Goal: Transaction & Acquisition: Book appointment/travel/reservation

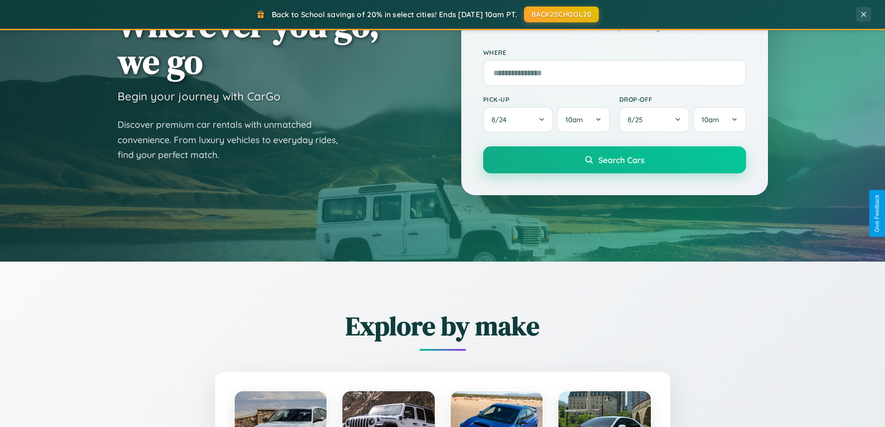
scroll to position [1788, 0]
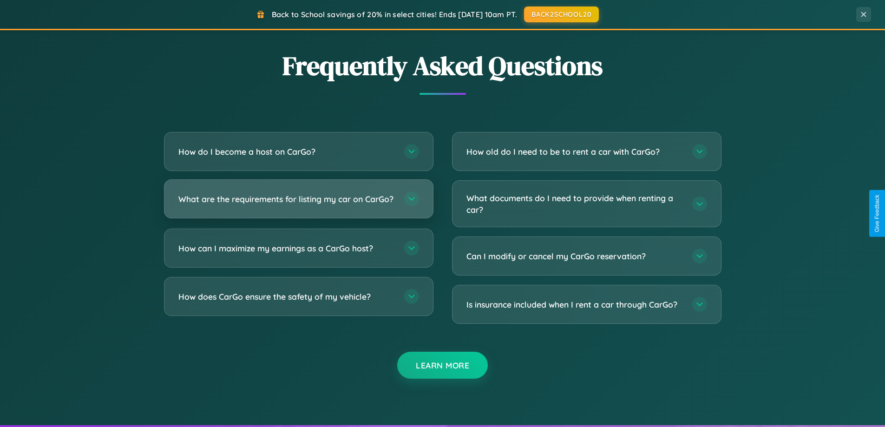
click at [298, 203] on h3 "What are the requirements for listing my car on CarGo?" at bounding box center [286, 199] width 217 height 12
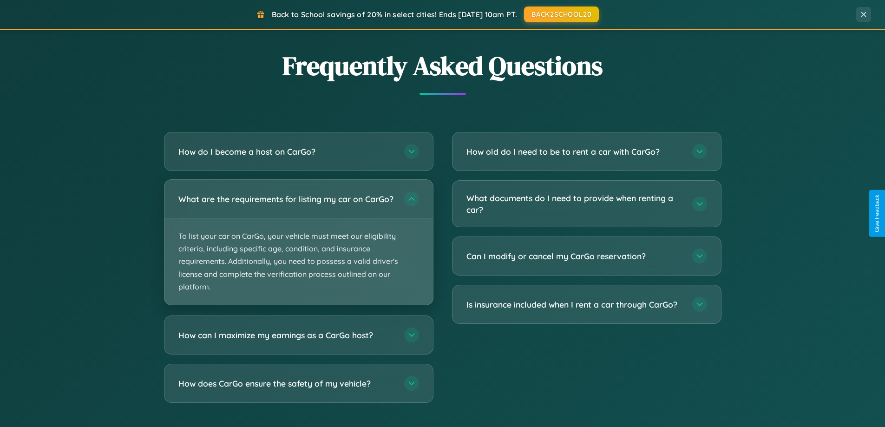
click at [298, 246] on p "To list your car on CarGo, your vehicle must meet our eligibility criteria, inc…" at bounding box center [298, 261] width 269 height 86
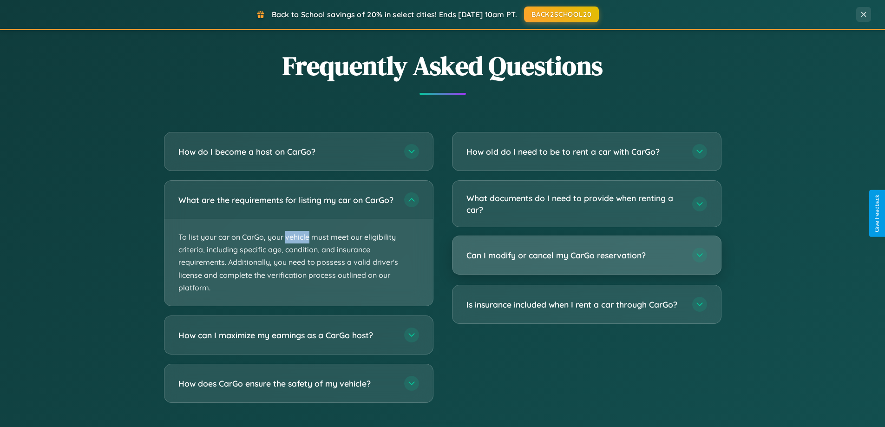
click at [586, 255] on h3 "Can I modify or cancel my CarGo reservation?" at bounding box center [575, 256] width 217 height 12
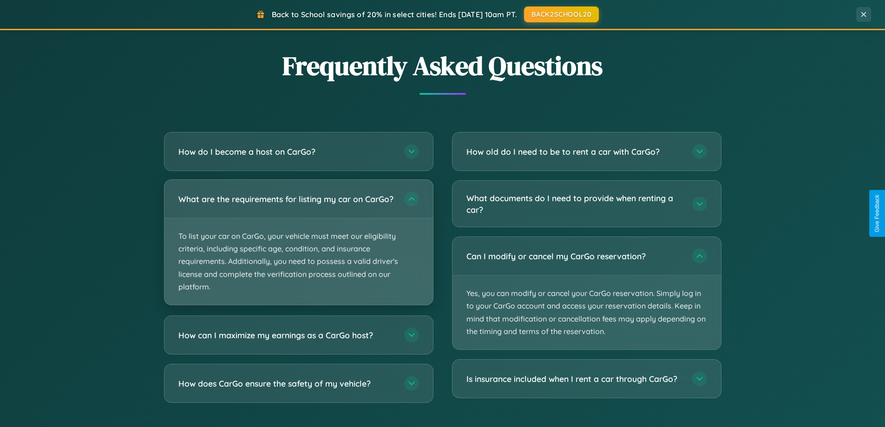
click at [298, 246] on p "To list your car on CarGo, your vehicle must meet our eligibility criteria, inc…" at bounding box center [298, 261] width 269 height 86
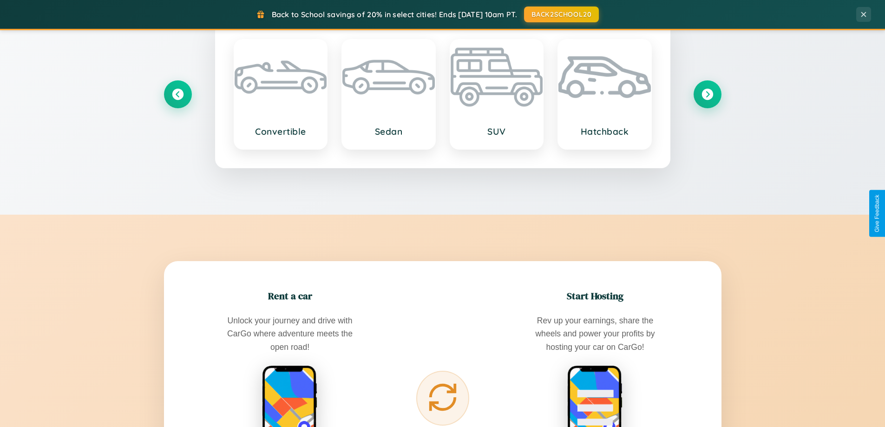
scroll to position [401, 0]
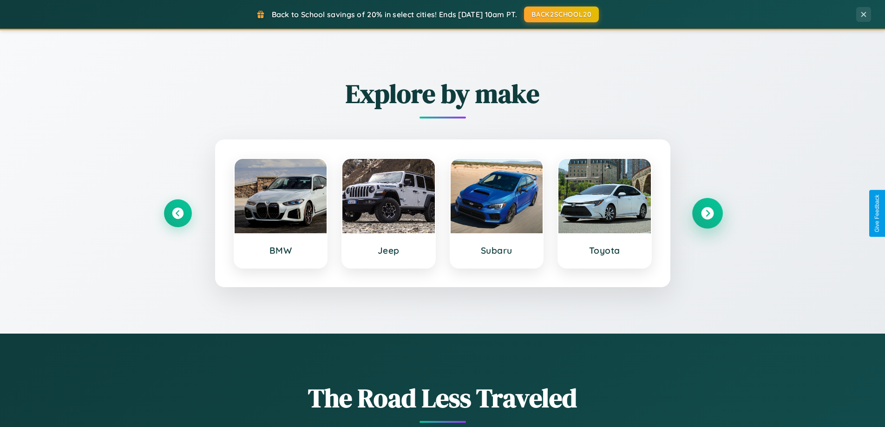
click at [707, 213] on icon at bounding box center [707, 213] width 13 height 13
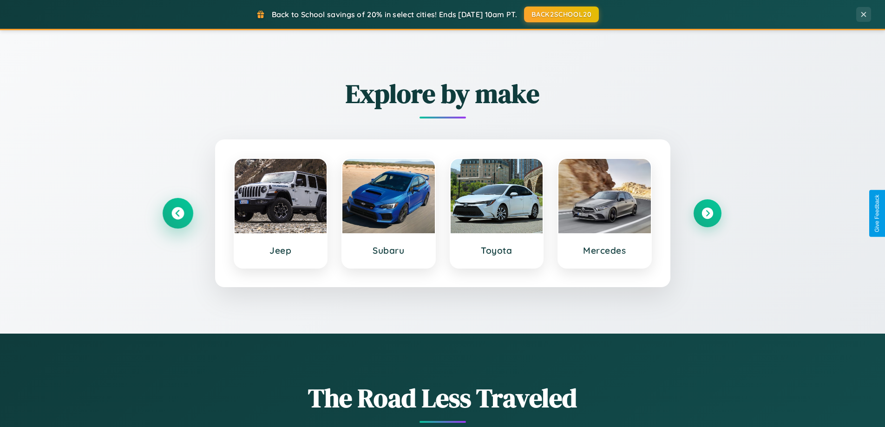
click at [178, 213] on icon at bounding box center [177, 213] width 13 height 13
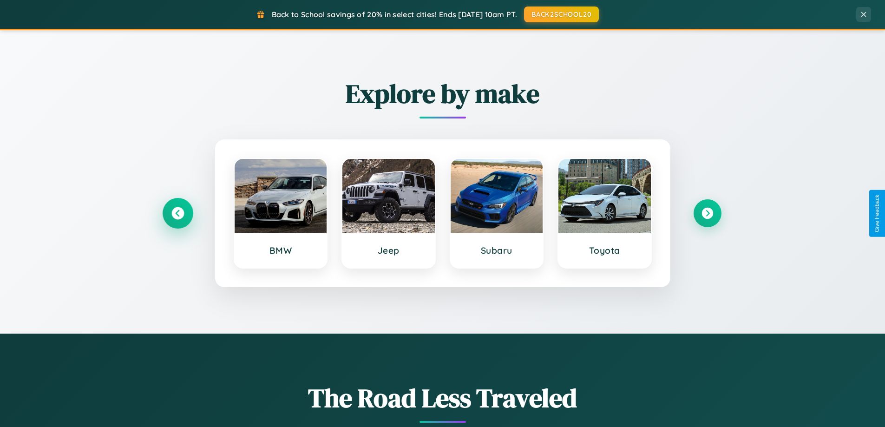
click at [178, 213] on icon at bounding box center [177, 213] width 13 height 13
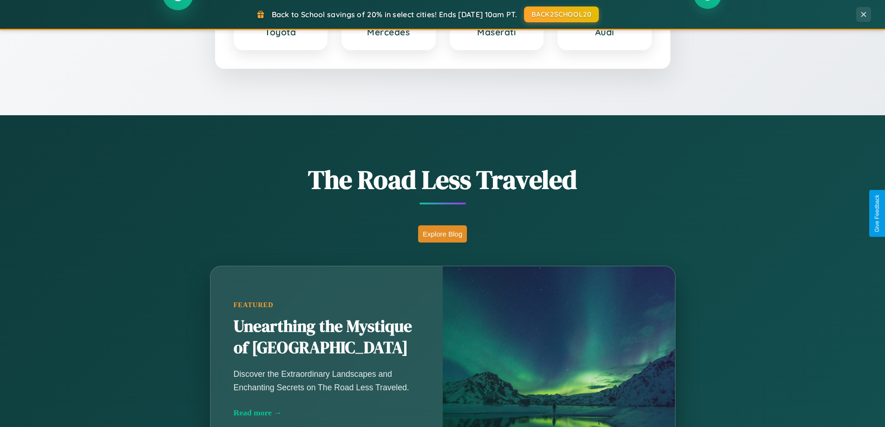
scroll to position [639, 0]
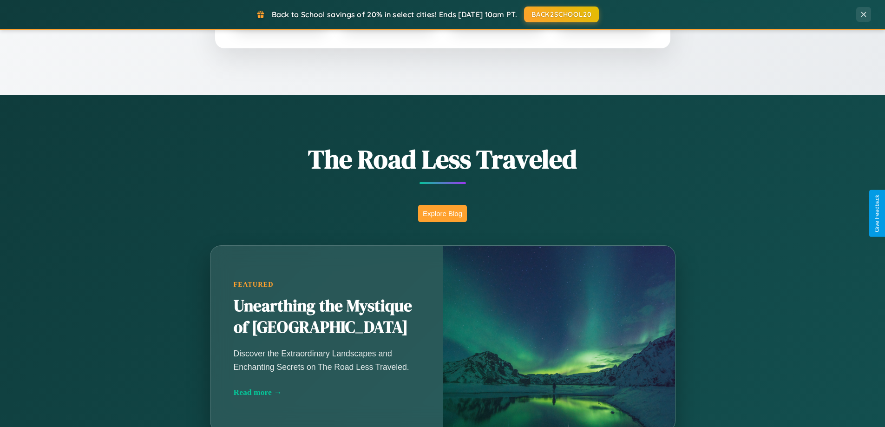
click at [442, 213] on button "Explore Blog" at bounding box center [442, 213] width 49 height 17
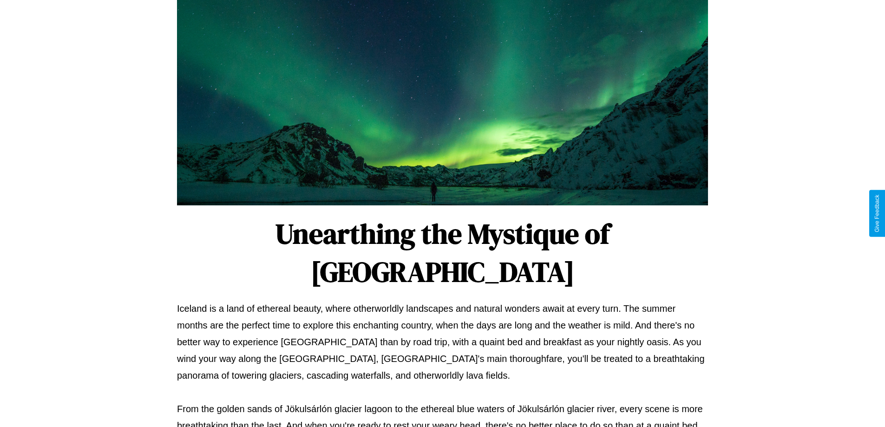
scroll to position [301, 0]
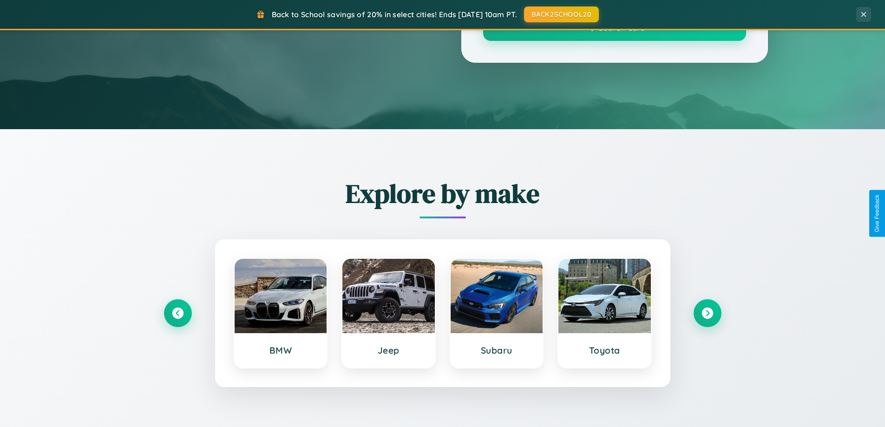
scroll to position [639, 0]
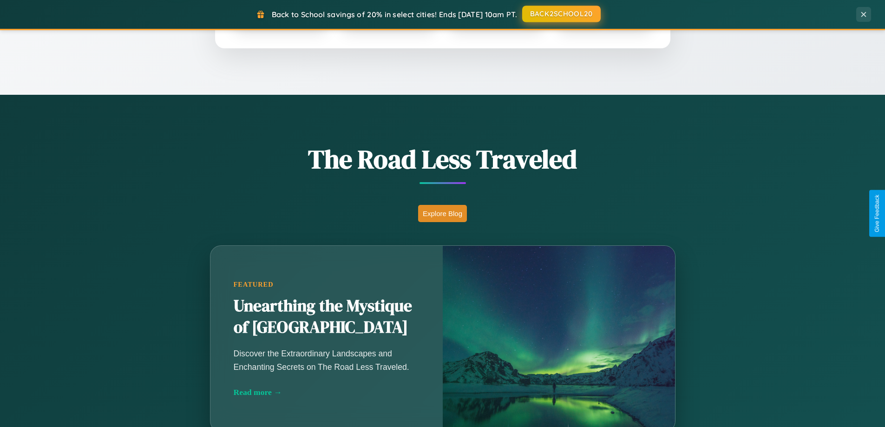
click at [561, 14] on button "BACK2SCHOOL20" at bounding box center [561, 14] width 79 height 17
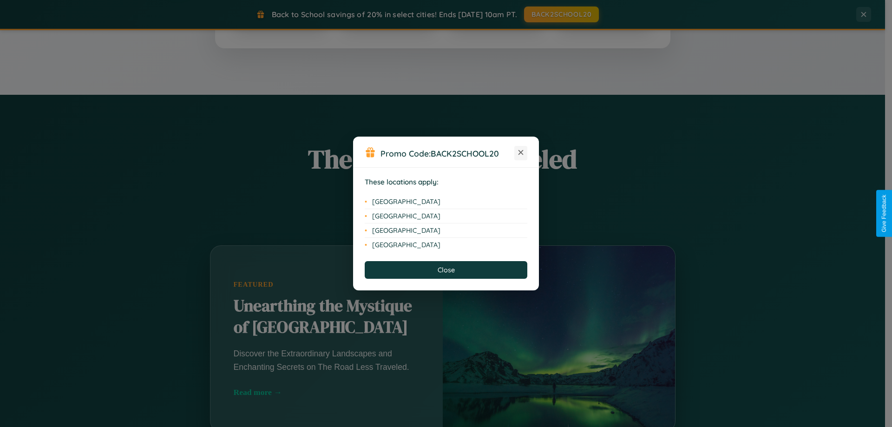
click at [521, 153] on icon at bounding box center [521, 152] width 5 height 5
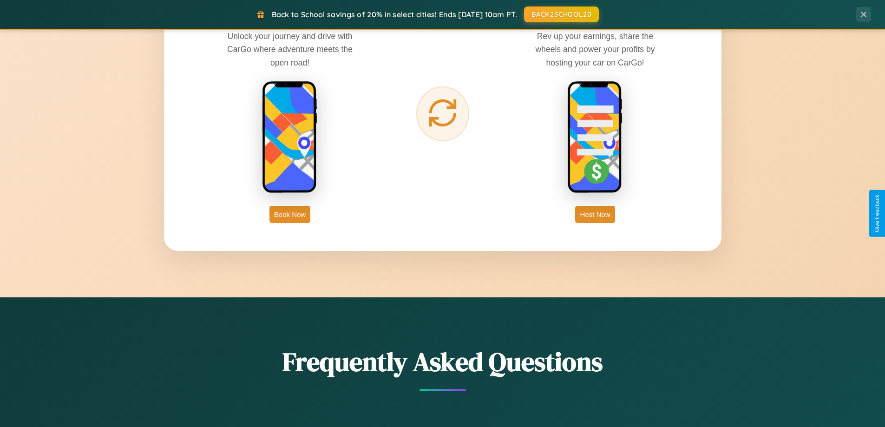
scroll to position [1493, 0]
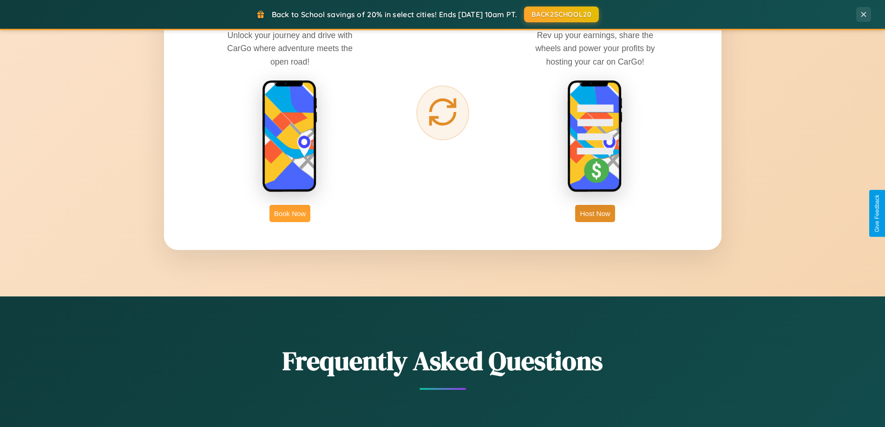
click at [290, 213] on button "Book Now" at bounding box center [290, 213] width 41 height 17
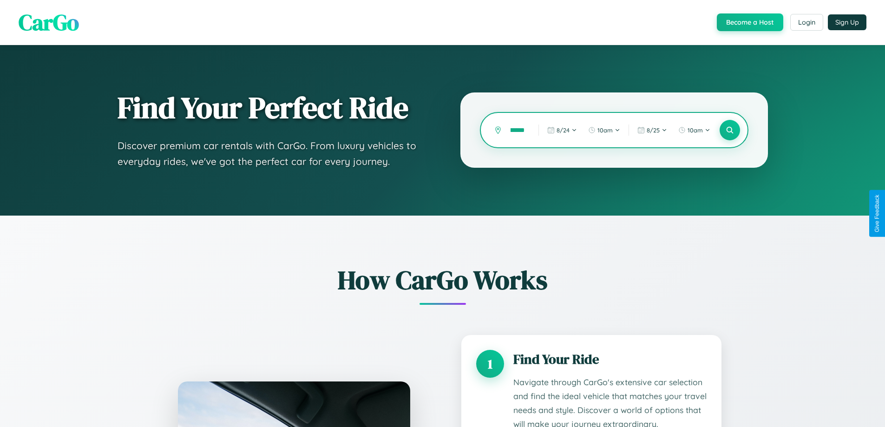
scroll to position [0, 14]
type input "********"
